Goal: Task Accomplishment & Management: Complete application form

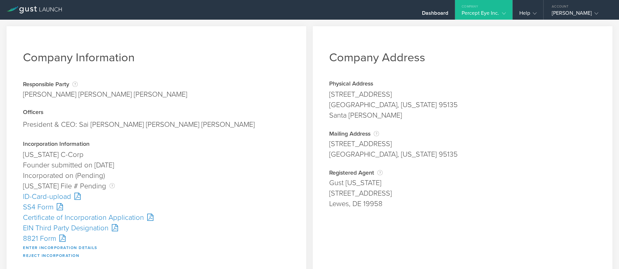
click at [129, 220] on div "Certificate of Incorporation Application" at bounding box center [156, 217] width 267 height 10
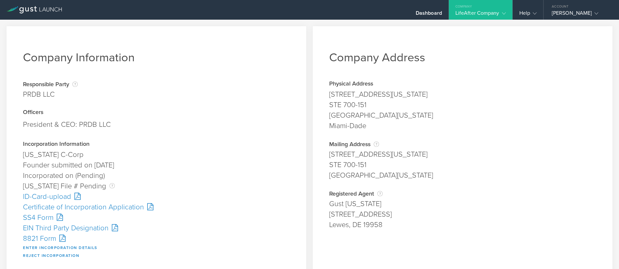
scroll to position [164, 0]
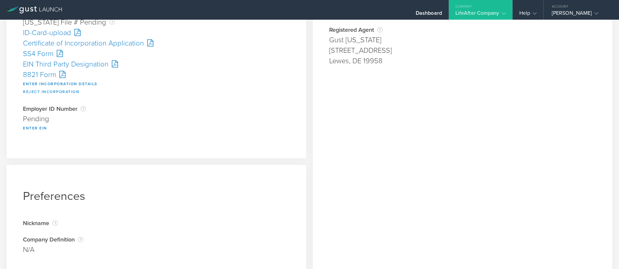
click at [63, 90] on button "Reject Incorporation" at bounding box center [51, 92] width 56 height 8
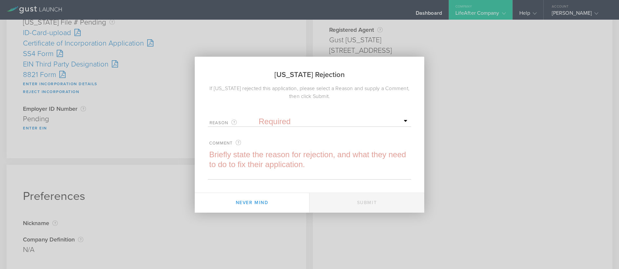
click at [274, 120] on select "Required Name was invalid Signature was invalid Other invalid reason" at bounding box center [334, 122] width 151 height 10
select select "name"
click at [259, 117] on select "Required Name was invalid Signature was invalid Other invalid reason" at bounding box center [334, 122] width 151 height 10
click at [256, 154] on textarea at bounding box center [309, 165] width 203 height 30
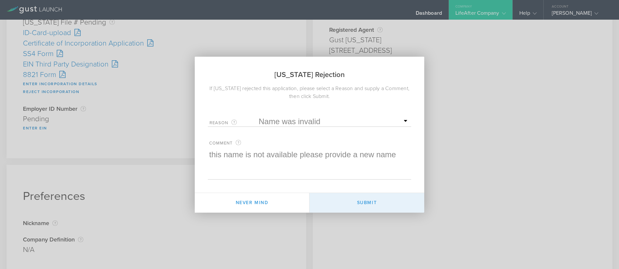
type textarea "this name is not available please provide a new name"
click at [378, 202] on button "Submit" at bounding box center [367, 203] width 115 height 20
